Goal: Download file/media

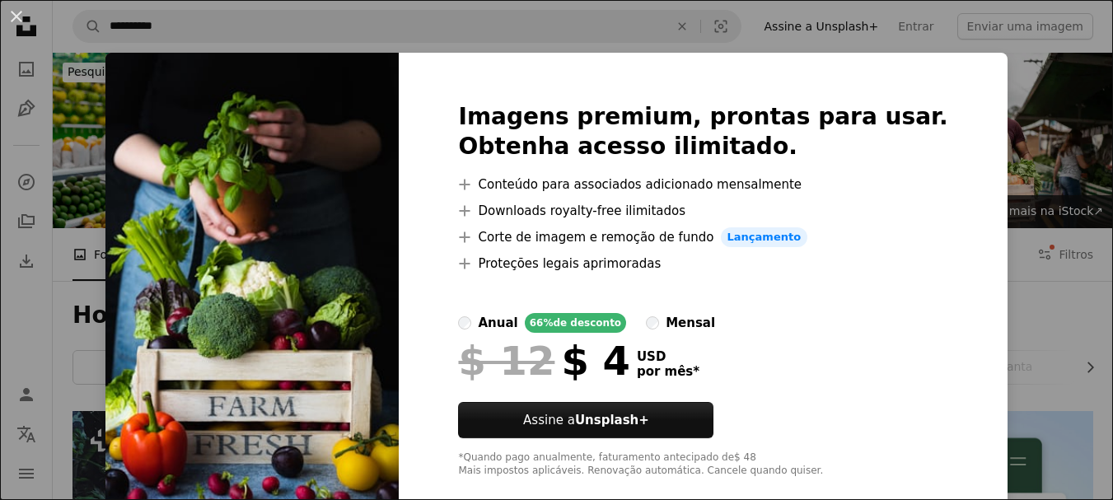
scroll to position [2470, 0]
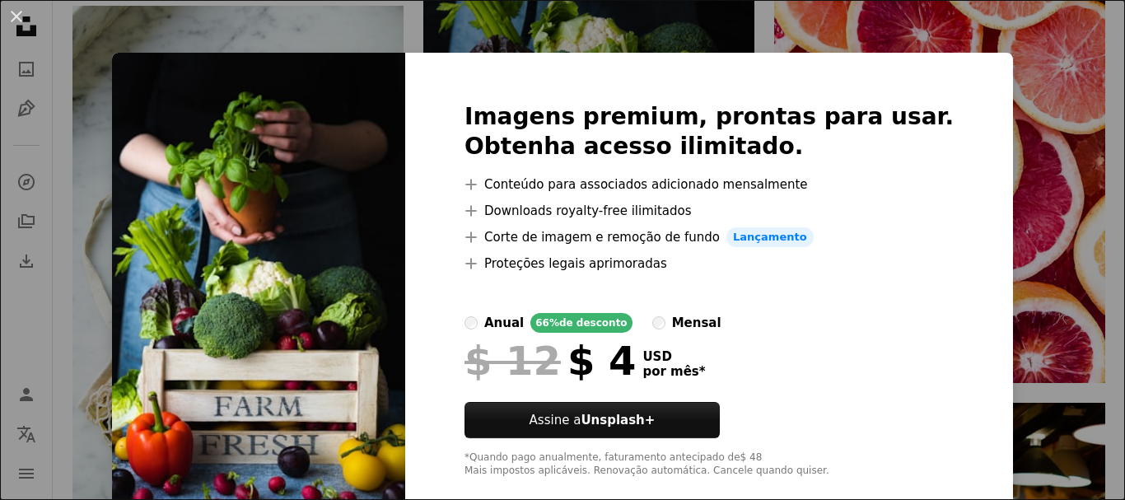
click at [1040, 119] on div "An X shape Imagens premium, prontas para usar. Obtenha acesso ilimitado. A plus…" at bounding box center [562, 250] width 1125 height 500
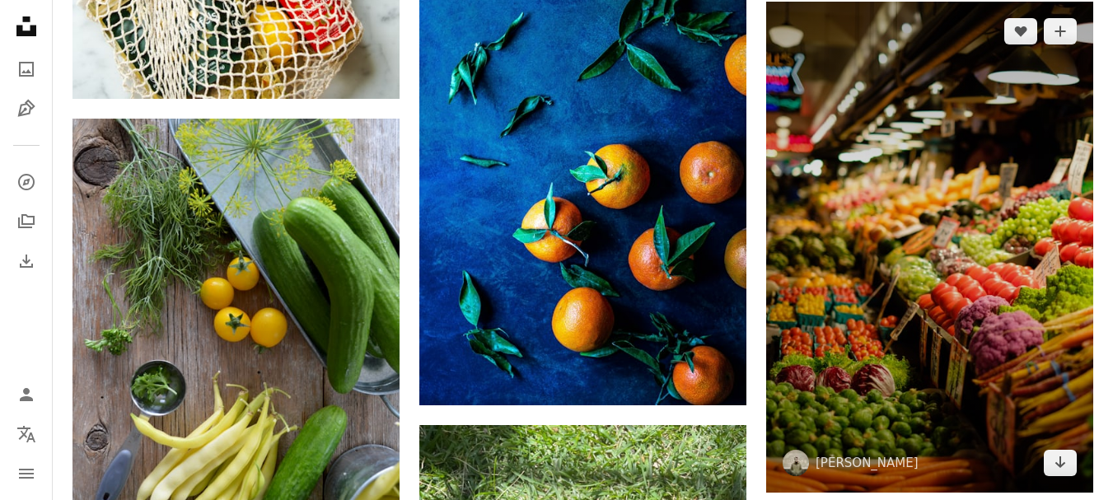
scroll to position [2965, 0]
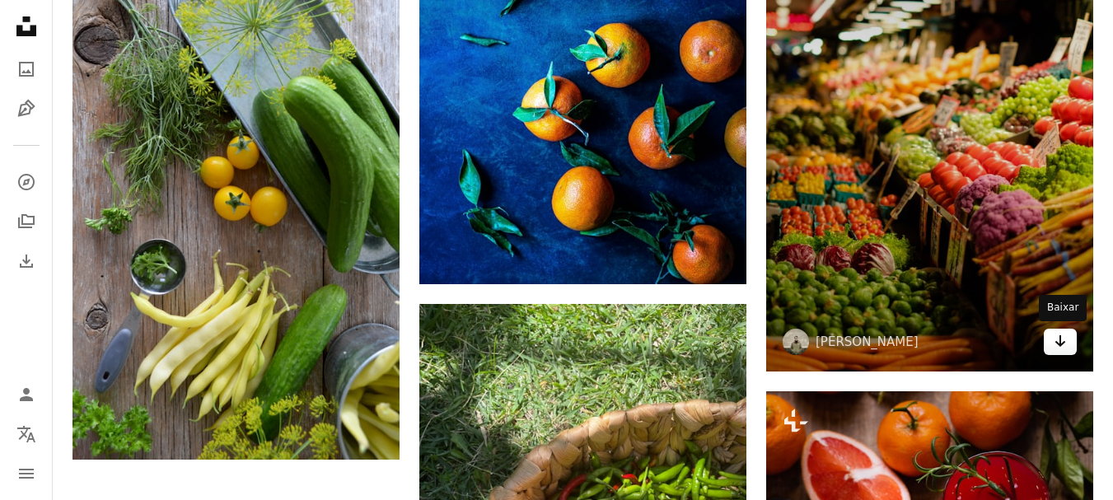
click at [1064, 345] on icon "Arrow pointing down" at bounding box center [1059, 341] width 13 height 20
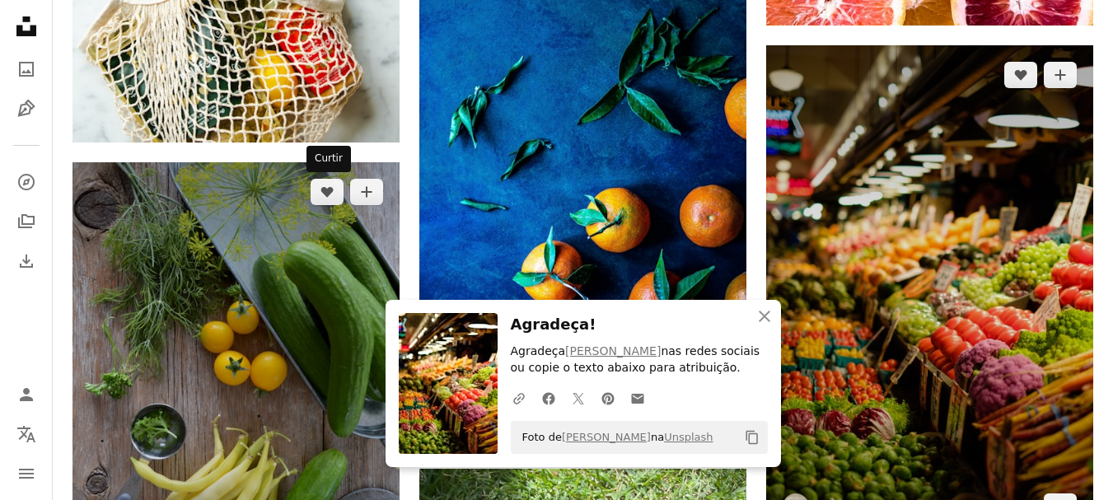
scroll to position [3129, 0]
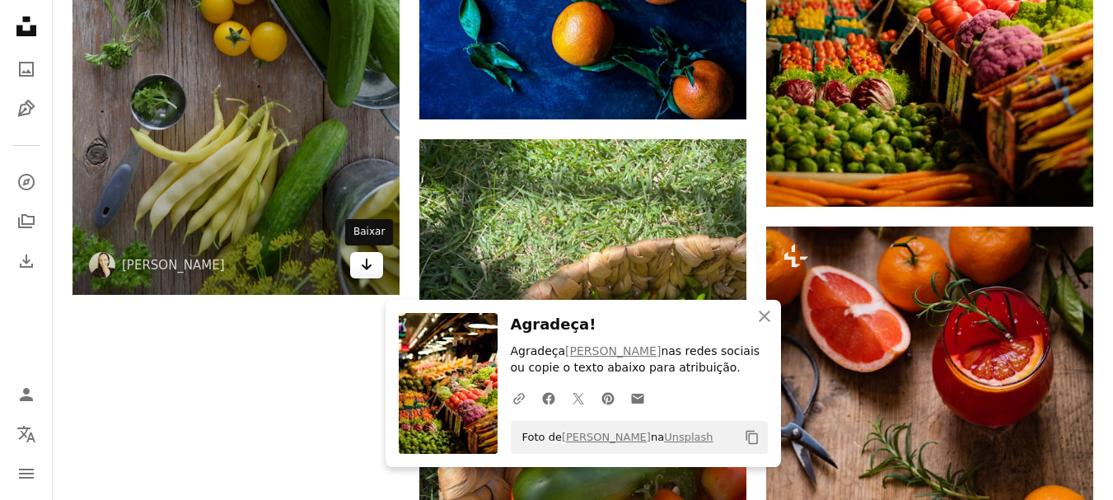
click at [369, 266] on icon "Baixar" at bounding box center [367, 265] width 11 height 12
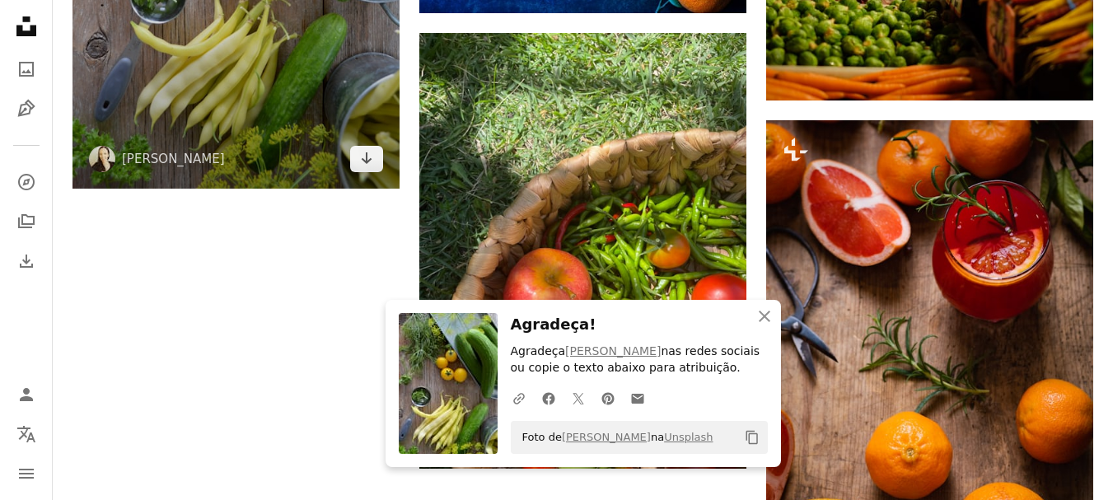
scroll to position [3459, 0]
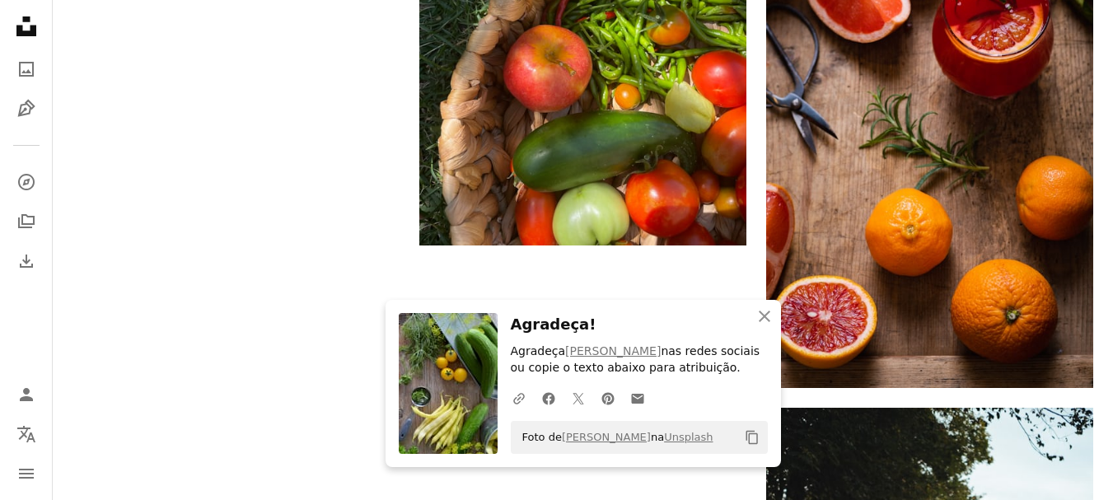
click at [763, 317] on icon "button" at bounding box center [764, 316] width 12 height 12
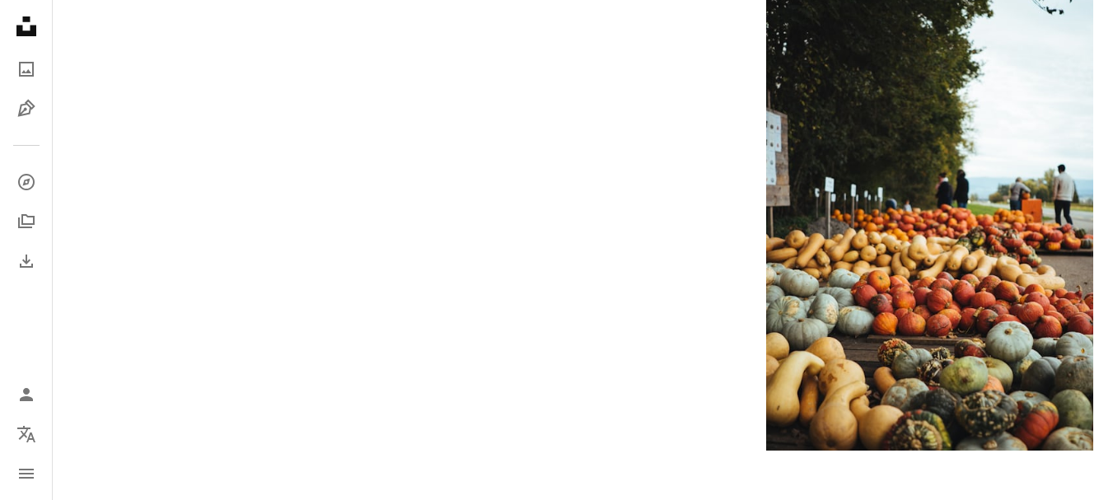
scroll to position [1005, 0]
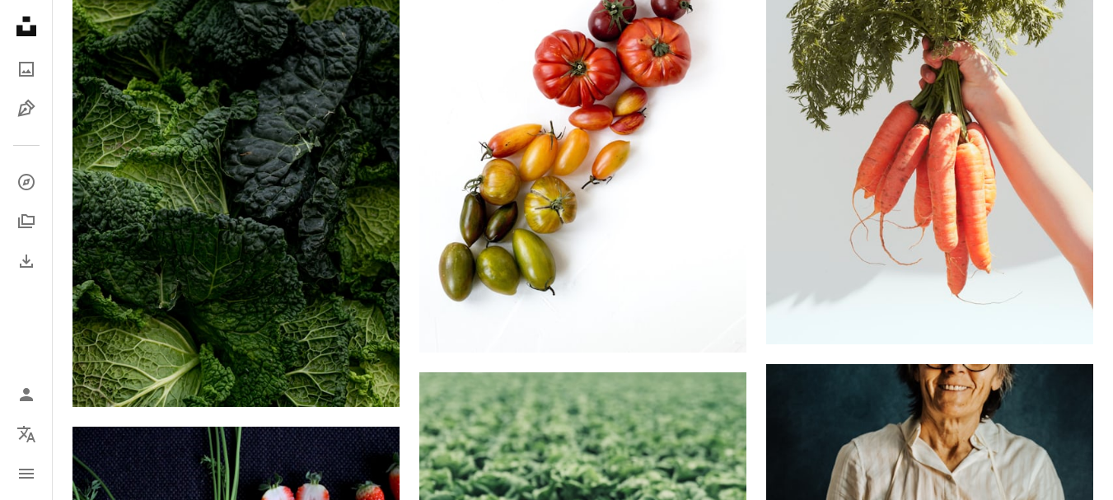
drag, startPoint x: 759, startPoint y: 408, endPoint x: 706, endPoint y: 14, distance: 398.1
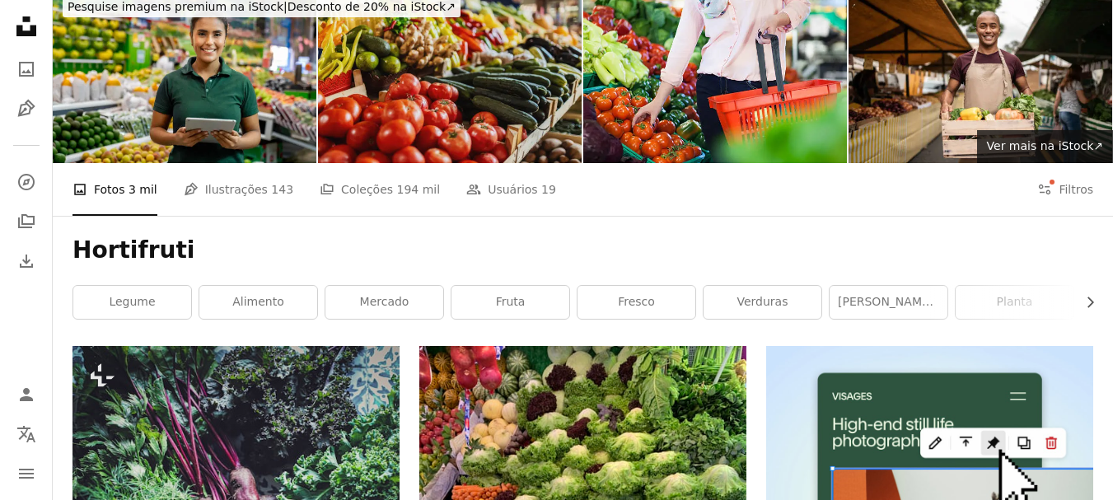
scroll to position [0, 0]
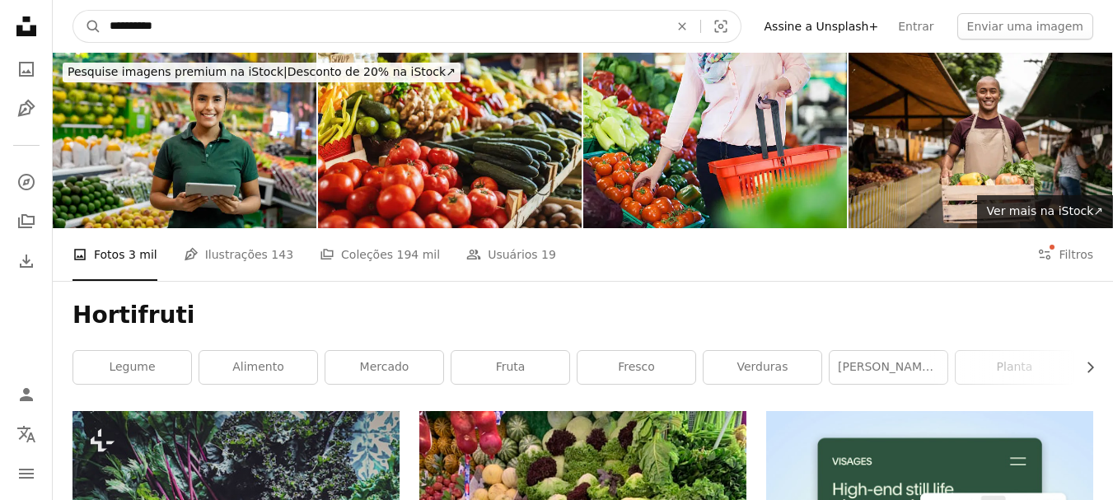
click at [169, 25] on input "**********" at bounding box center [382, 26] width 562 height 31
click at [73, 11] on button "A magnifying glass" at bounding box center [87, 26] width 28 height 31
type input "**********"
click at [73, 11] on button "A magnifying glass" at bounding box center [87, 26] width 28 height 31
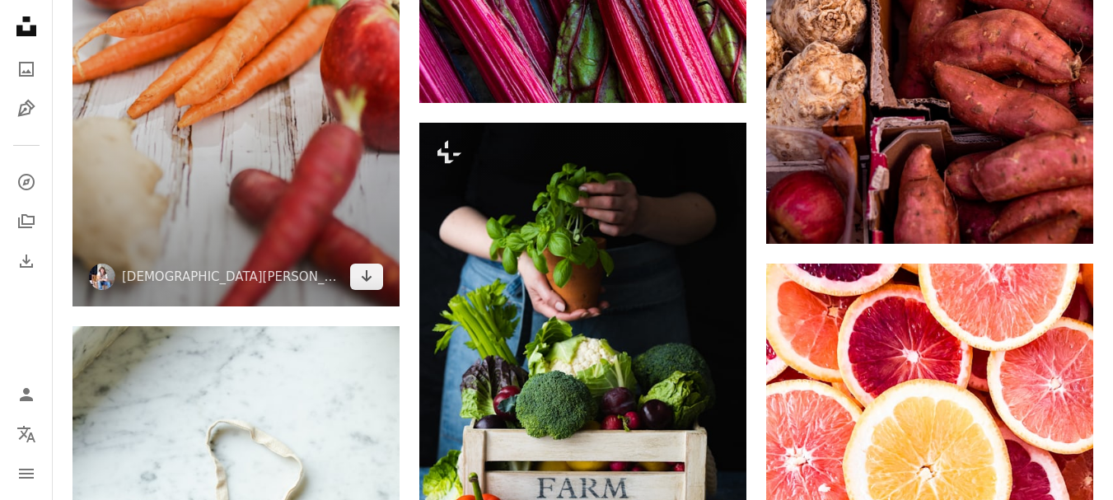
scroll to position [2141, 0]
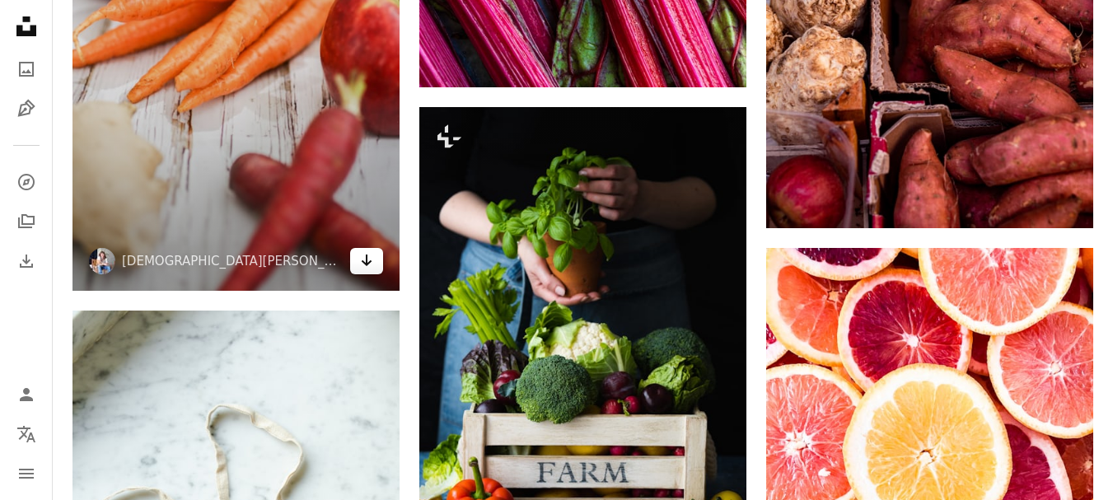
click at [363, 258] on icon "Arrow pointing down" at bounding box center [366, 260] width 13 height 20
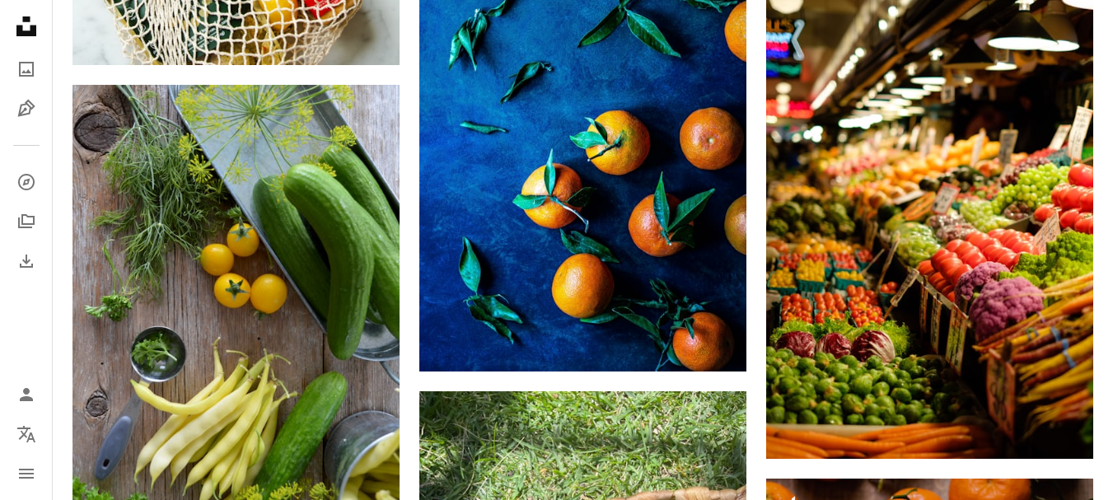
scroll to position [3129, 0]
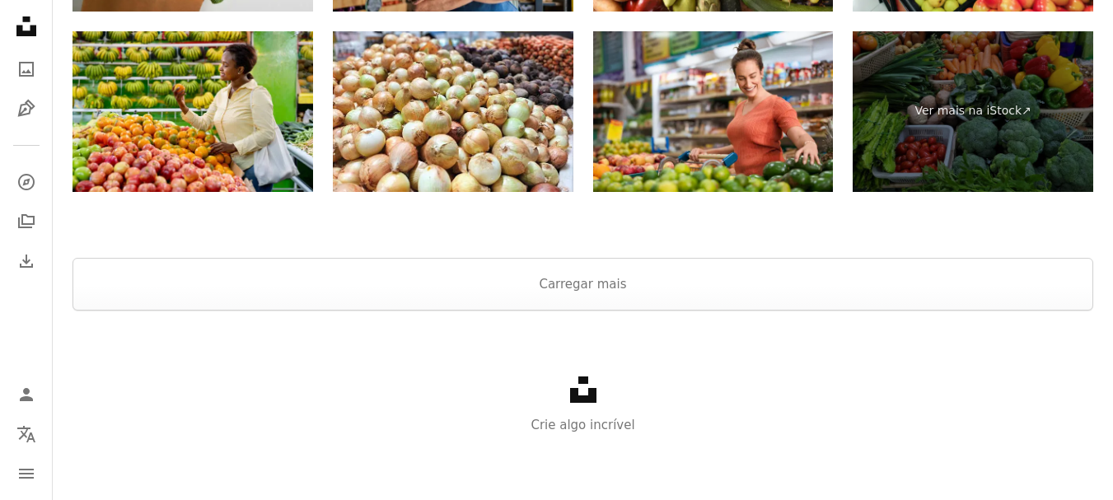
scroll to position [3385, 0]
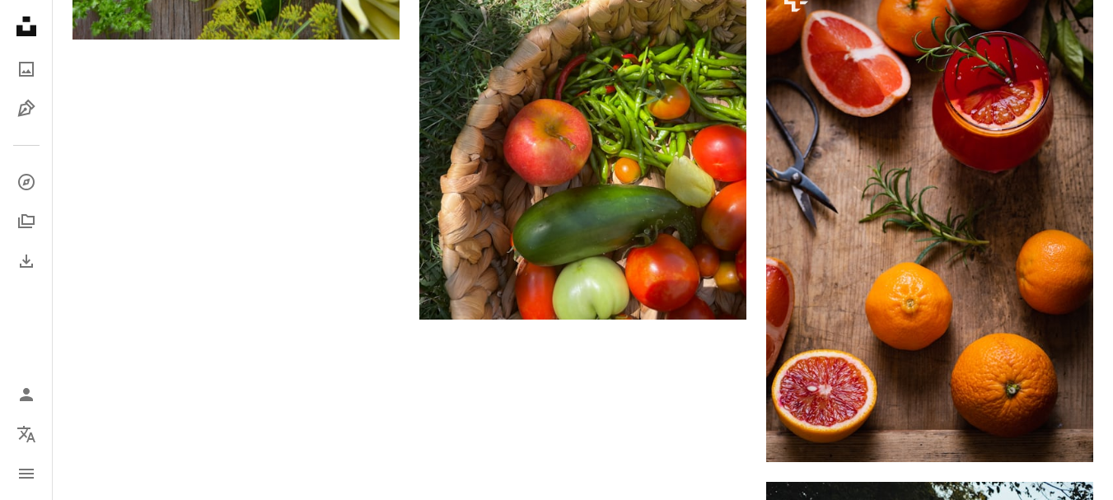
drag, startPoint x: 481, startPoint y: 362, endPoint x: 385, endPoint y: -49, distance: 422.1
